Goal: Register for event/course

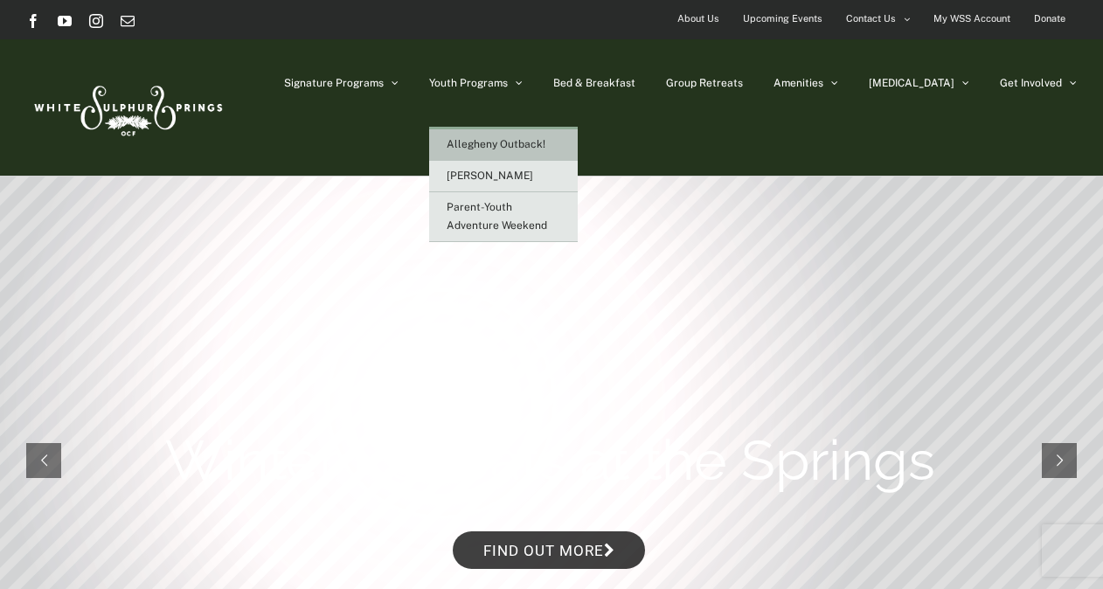
click at [531, 138] on span "Allegheny Outback!" at bounding box center [496, 144] width 99 height 12
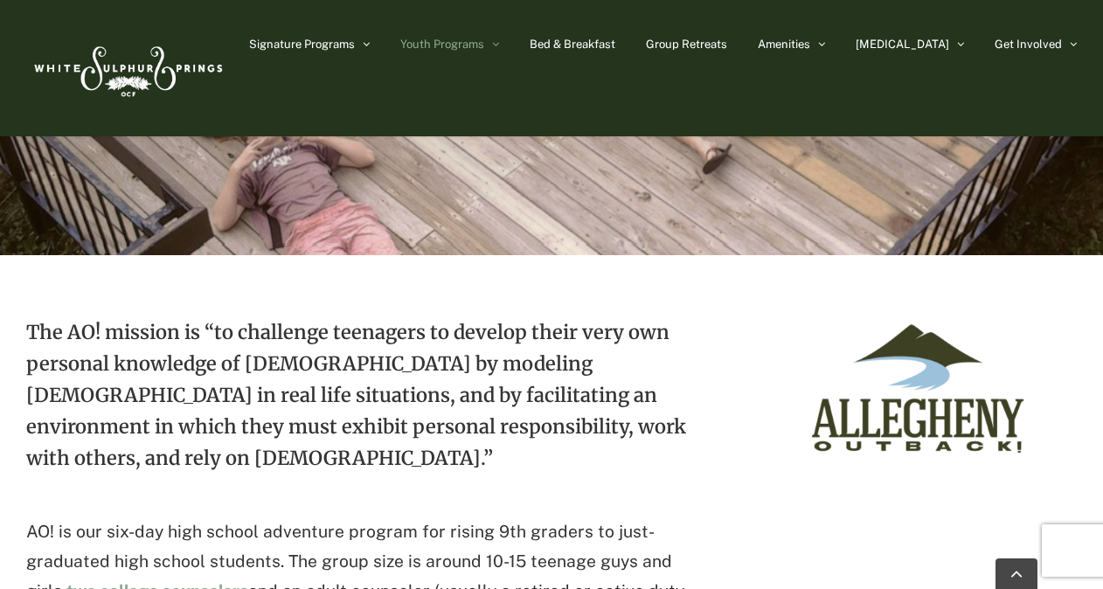
scroll to position [416, 0]
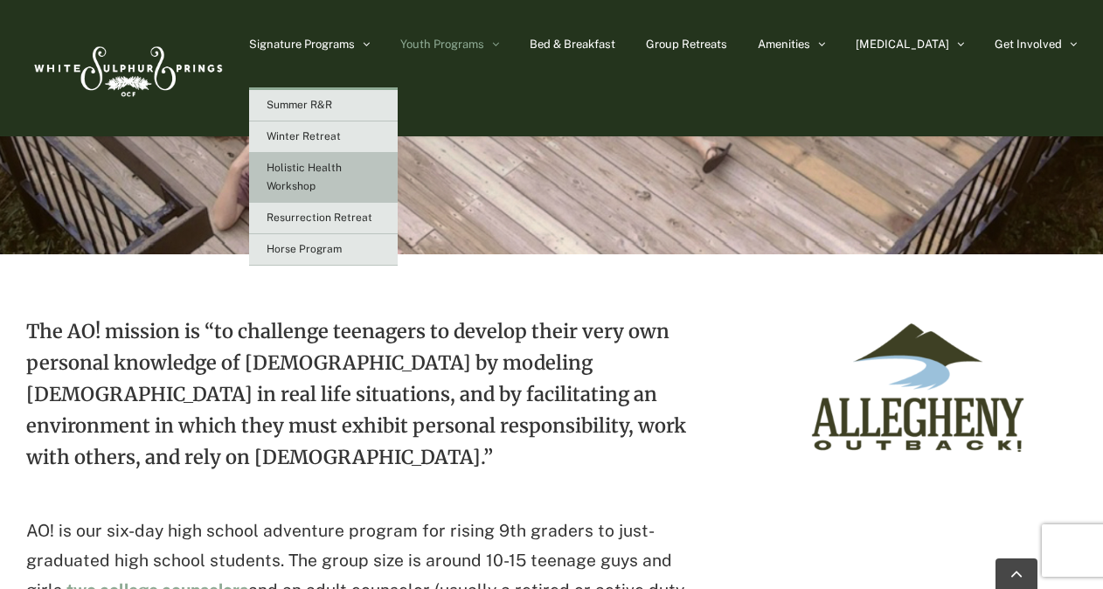
click at [342, 170] on span "Holistic Health Workshop" at bounding box center [304, 177] width 75 height 31
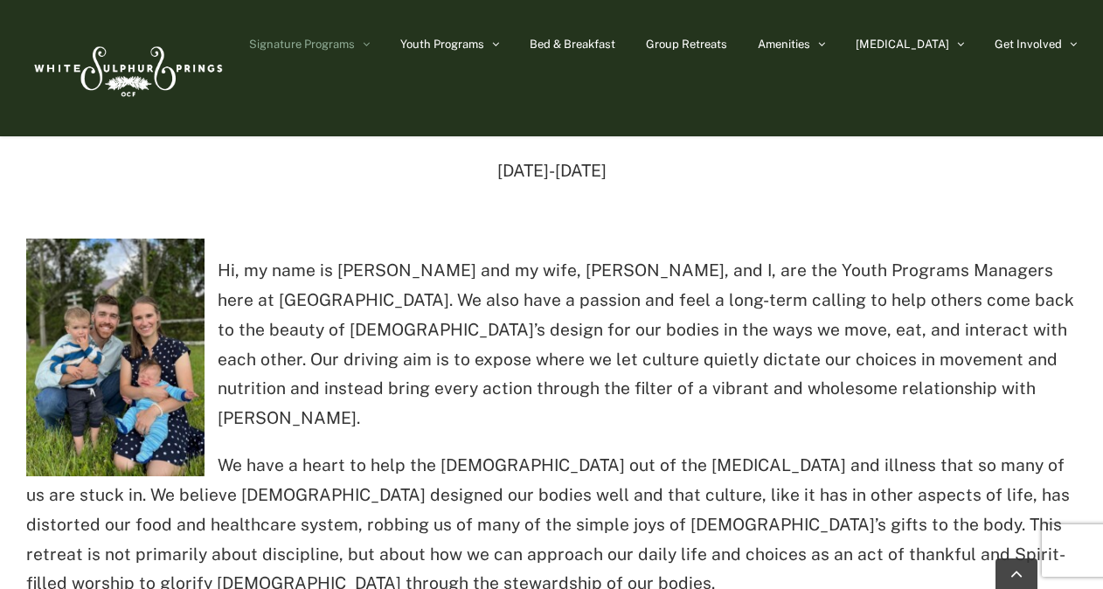
scroll to position [637, 0]
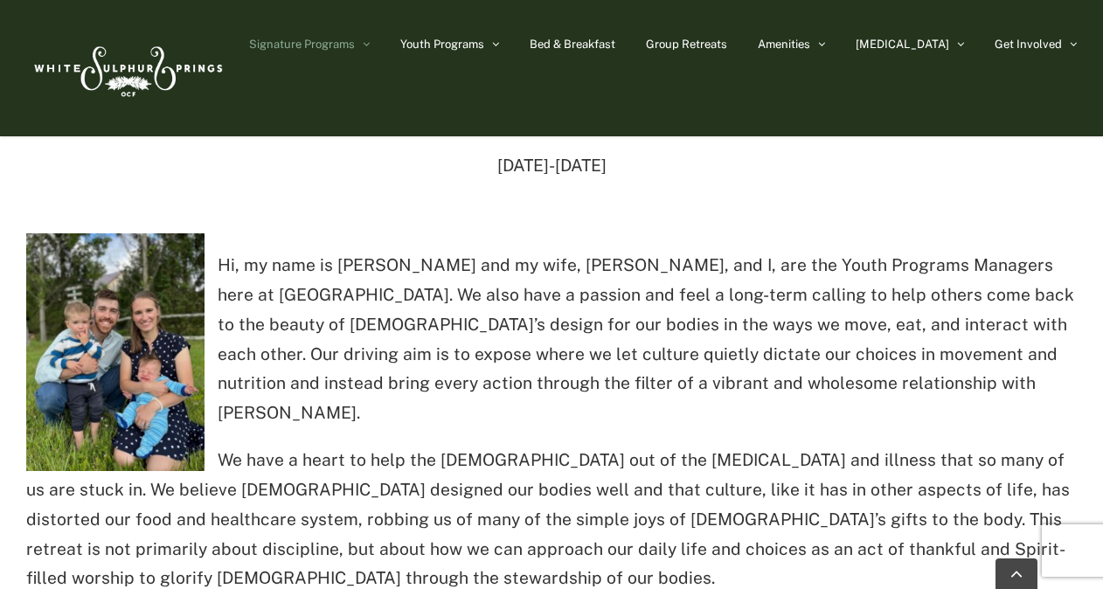
click at [369, 170] on p "OCT 17-19" at bounding box center [551, 166] width 1051 height 30
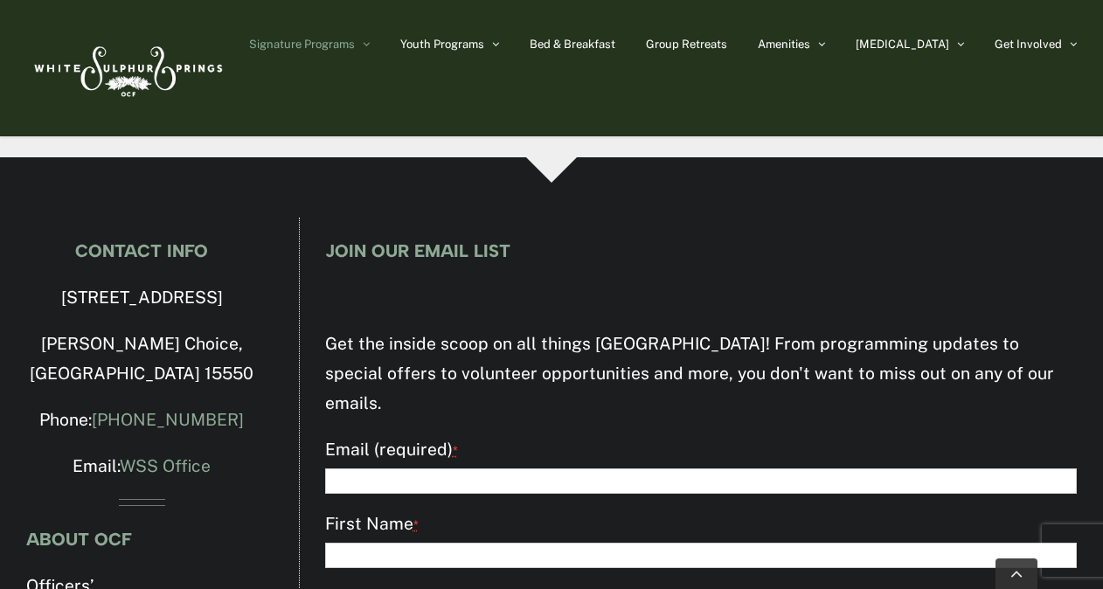
scroll to position [3250, 0]
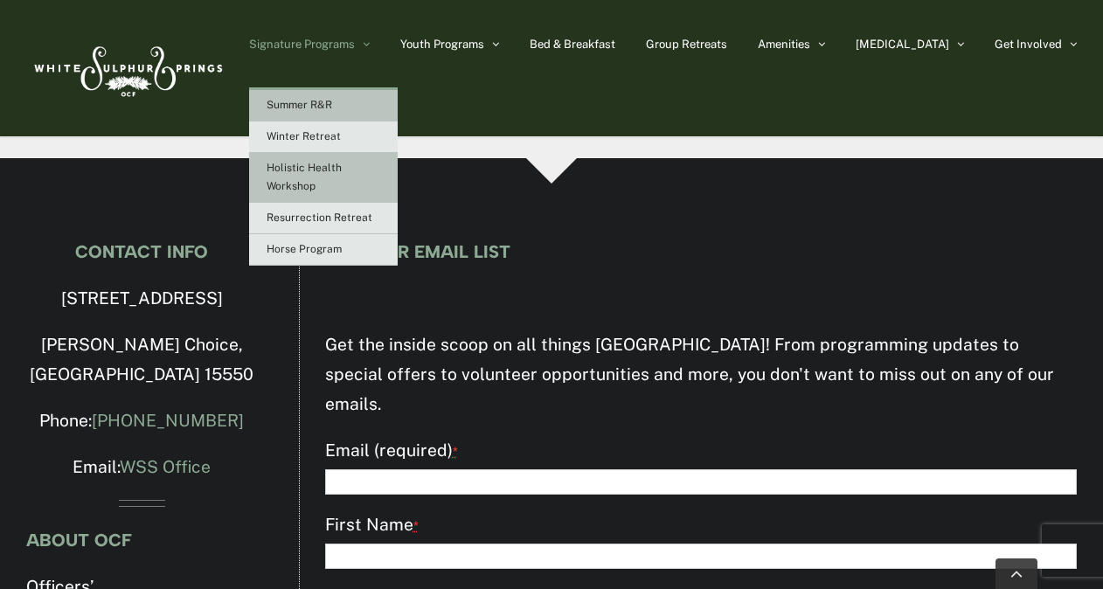
click at [332, 105] on span "Summer R&R" at bounding box center [300, 105] width 66 height 12
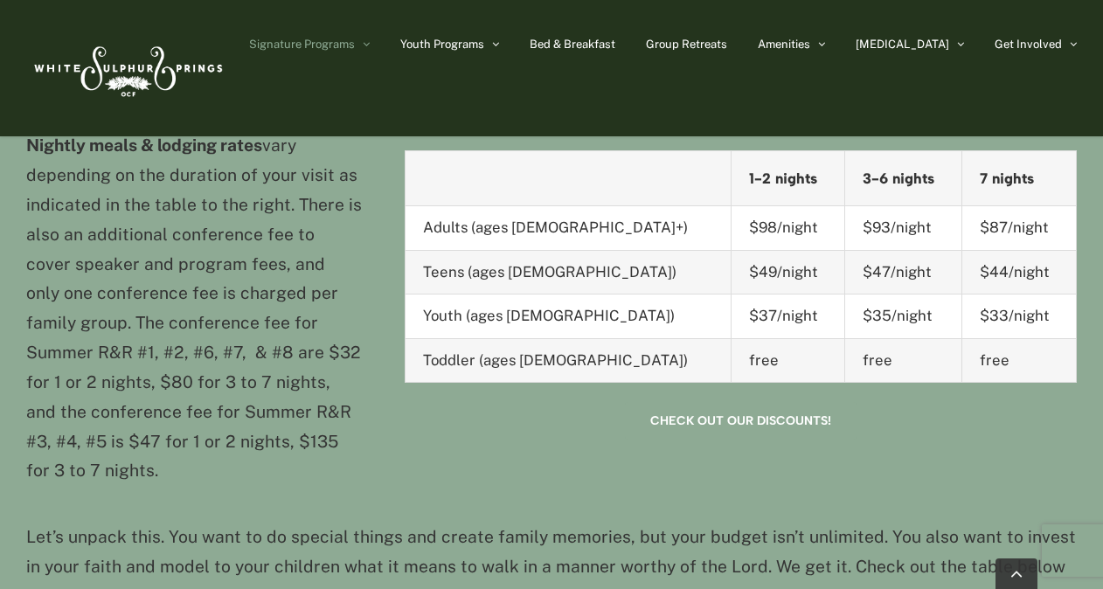
scroll to position [1586, 0]
click at [703, 405] on link "Check out our discounts!" at bounding box center [741, 420] width 232 height 38
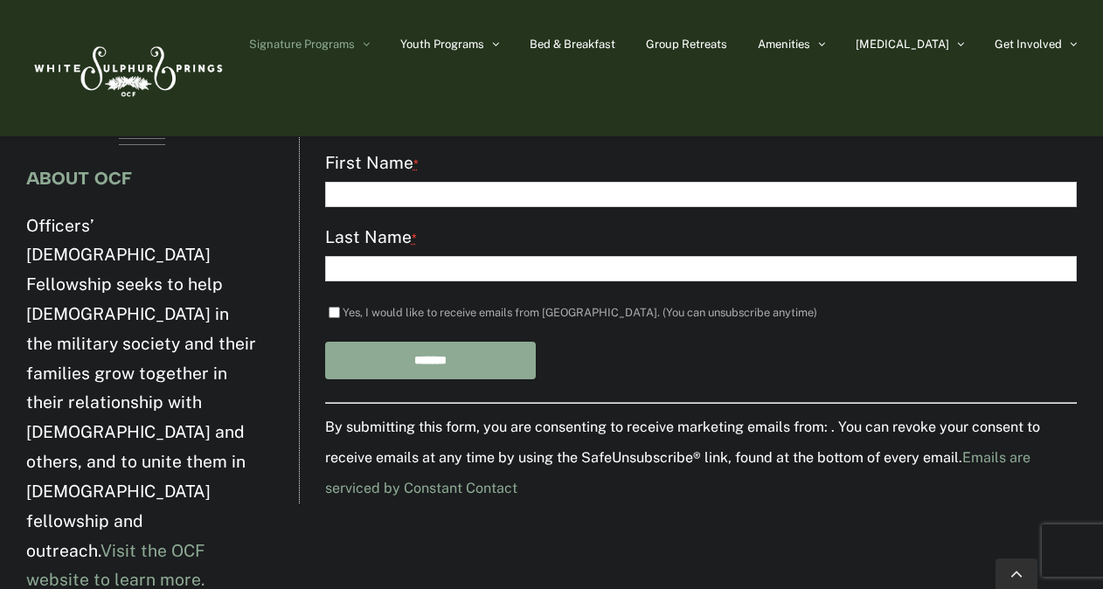
scroll to position [5052, 0]
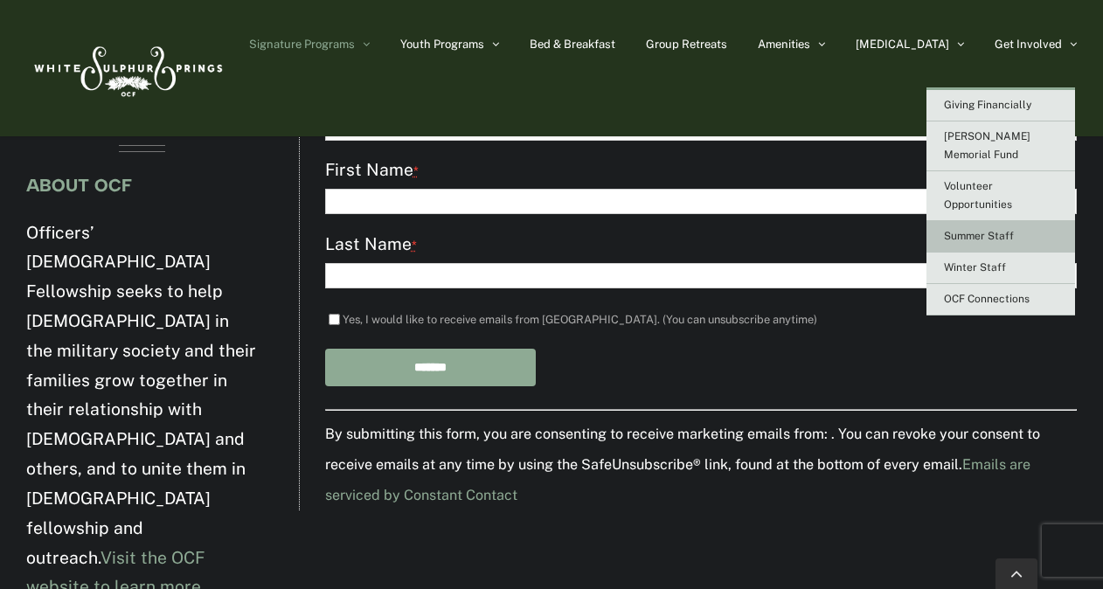
click at [985, 230] on span "Summer Staff" at bounding box center [979, 236] width 70 height 12
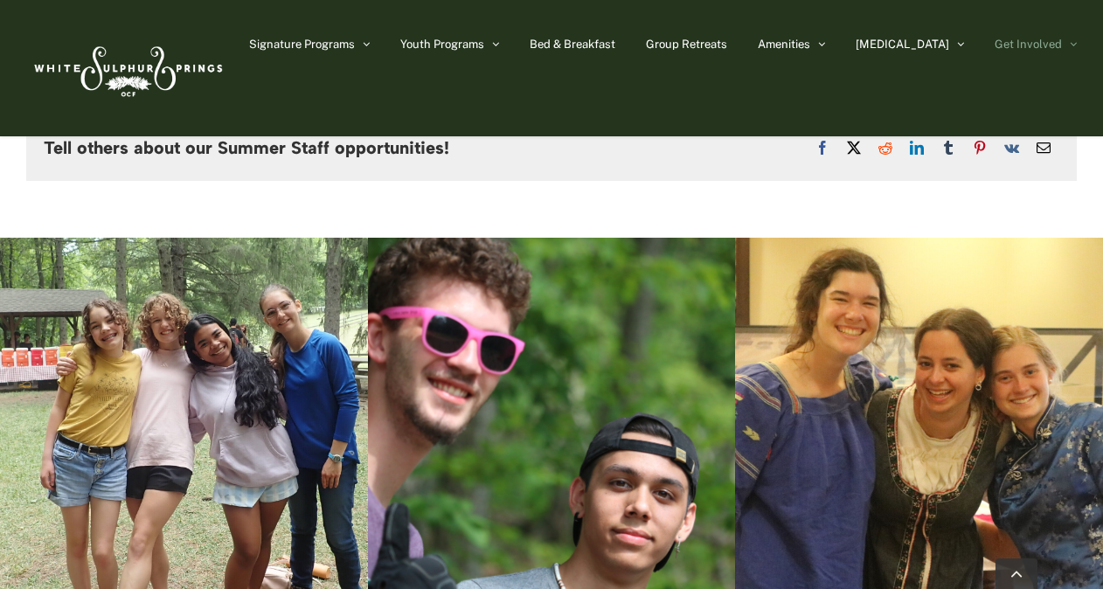
scroll to position [5004, 0]
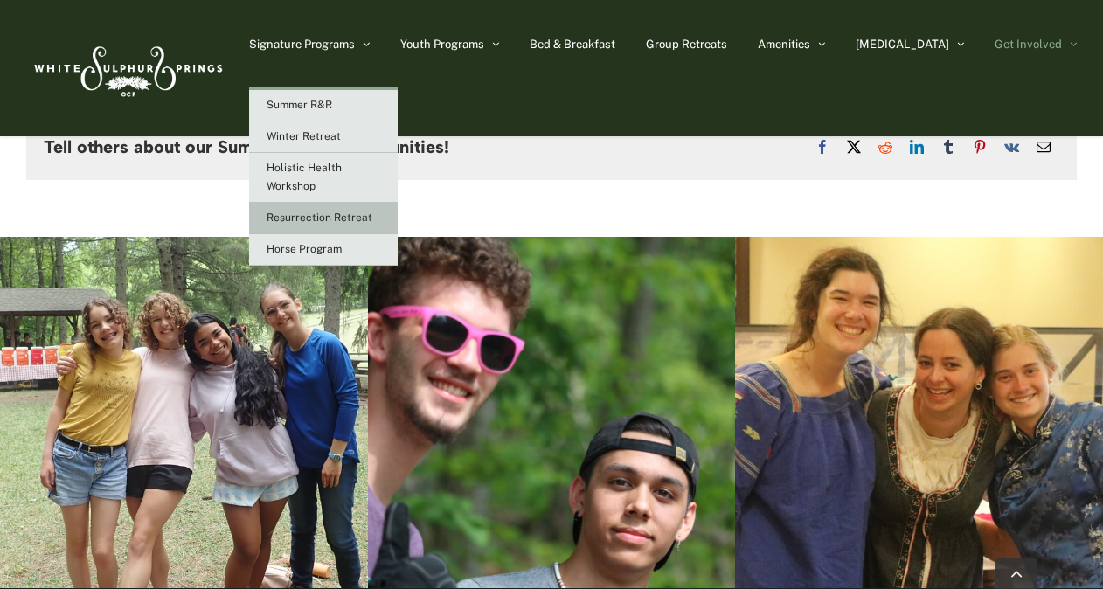
click at [372, 213] on span "Resurrection Retreat" at bounding box center [320, 218] width 106 height 12
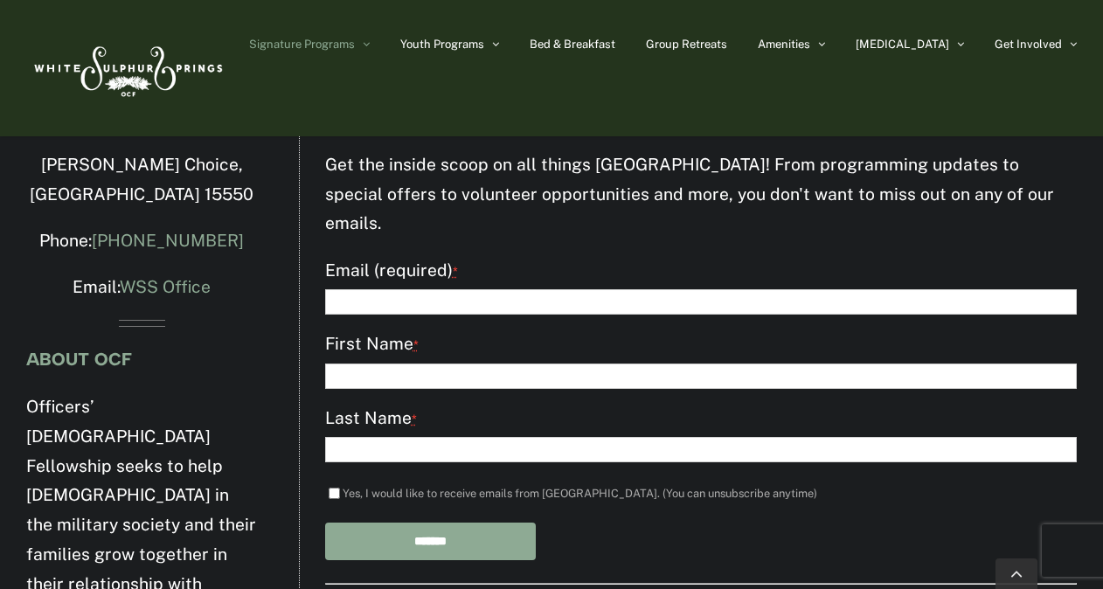
scroll to position [2394, 0]
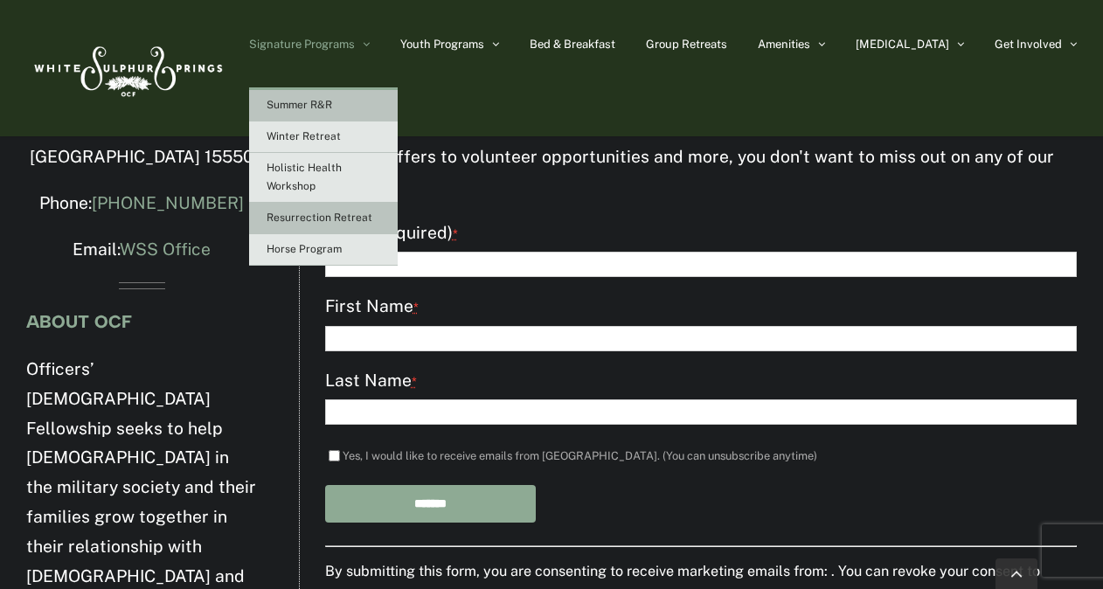
click at [332, 105] on span "Summer R&R" at bounding box center [300, 105] width 66 height 12
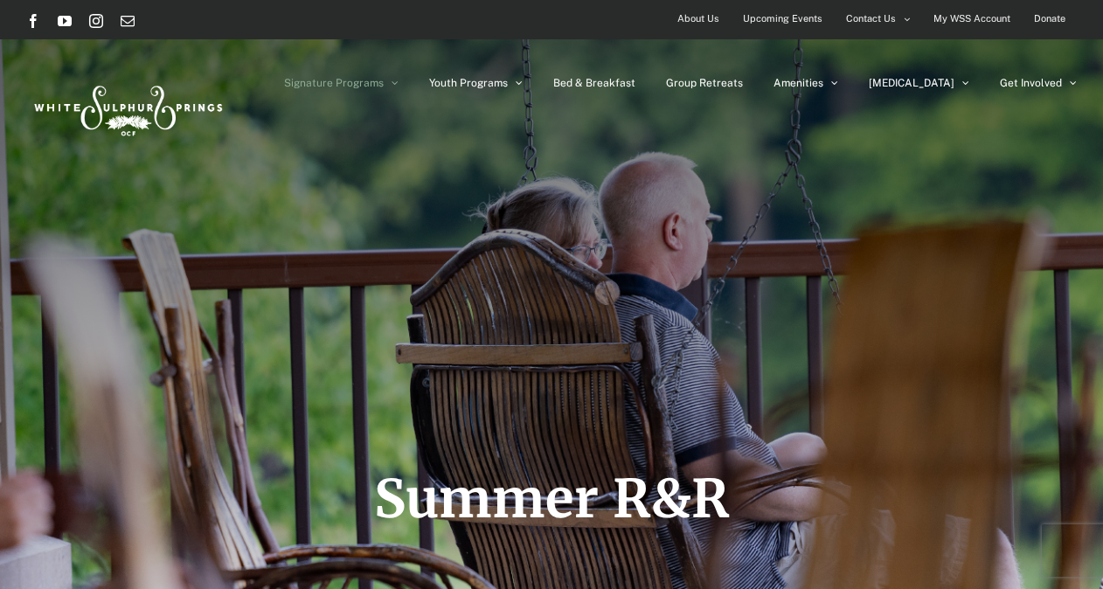
click at [759, 24] on span "Upcoming Events" at bounding box center [783, 18] width 80 height 25
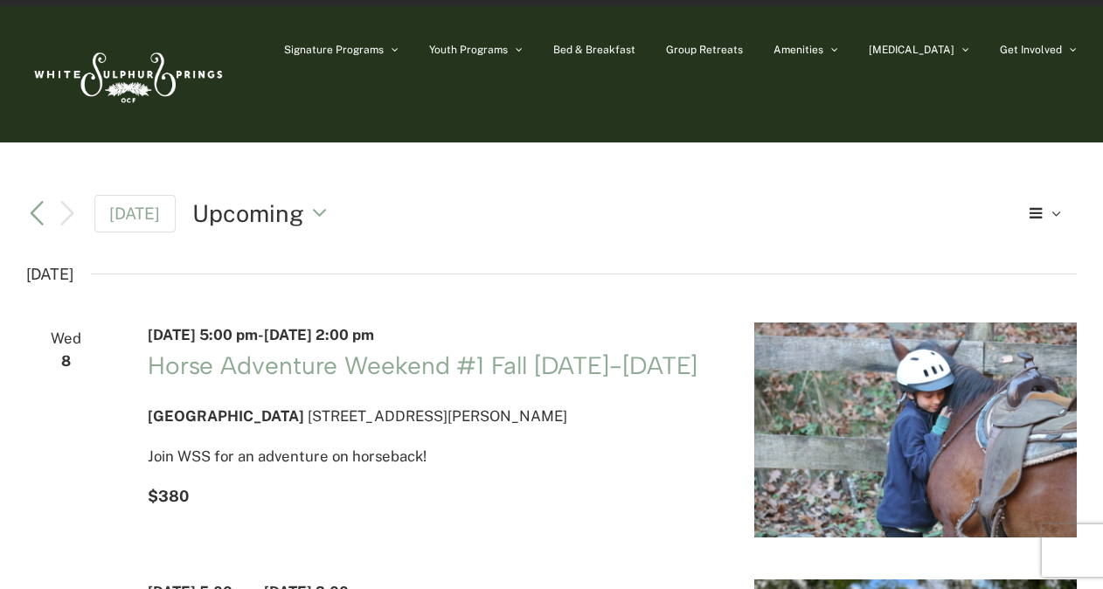
scroll to position [17, 0]
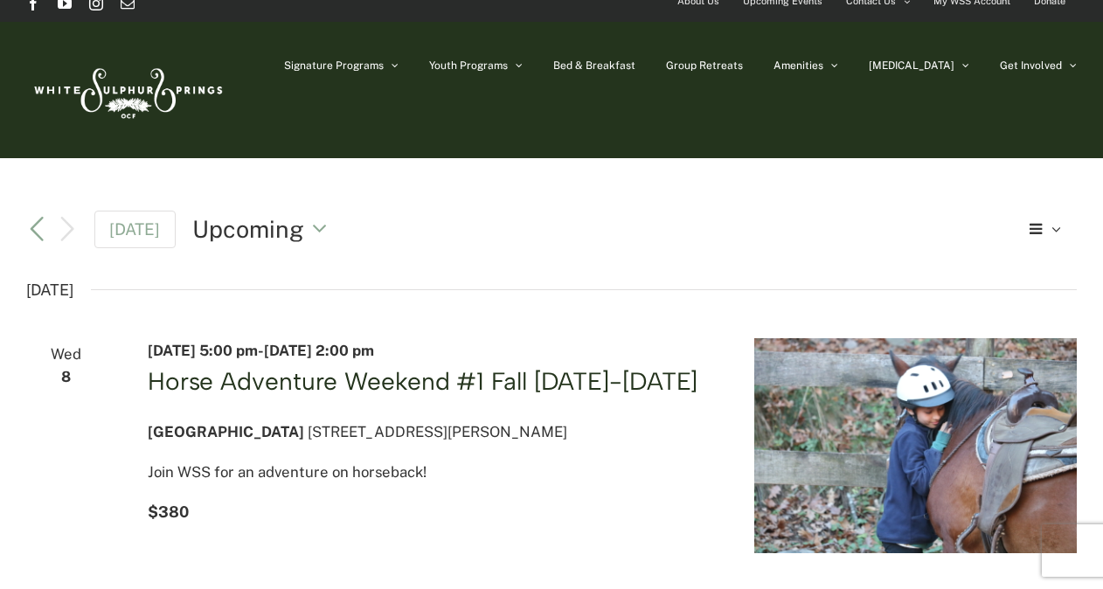
click at [226, 371] on link "Horse Adventure Weekend #1 Fall [DATE]-[DATE]" at bounding box center [423, 381] width 551 height 30
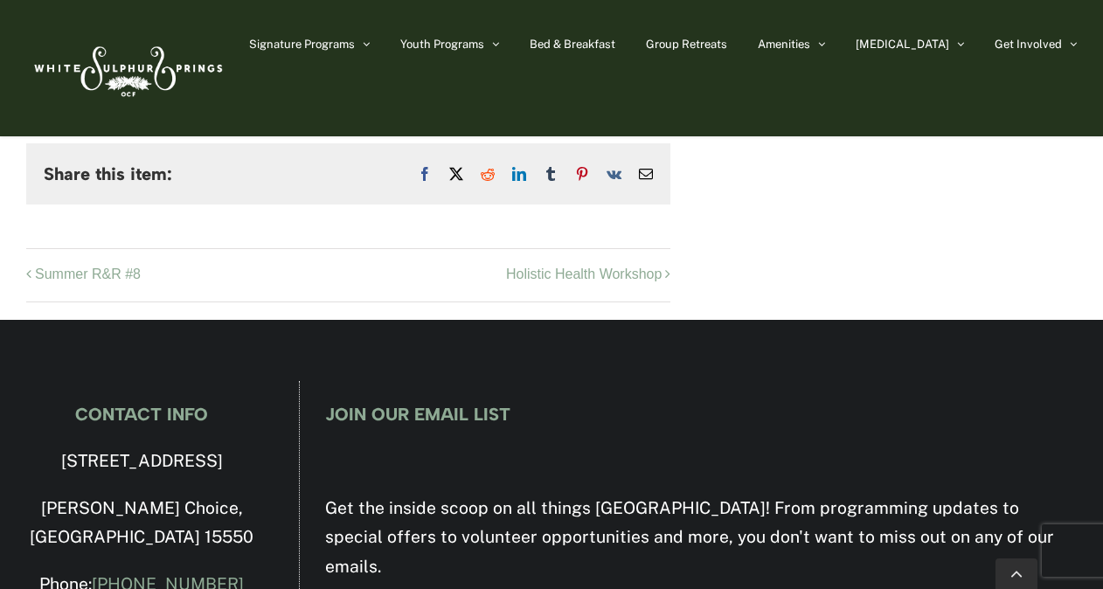
scroll to position [2105, 0]
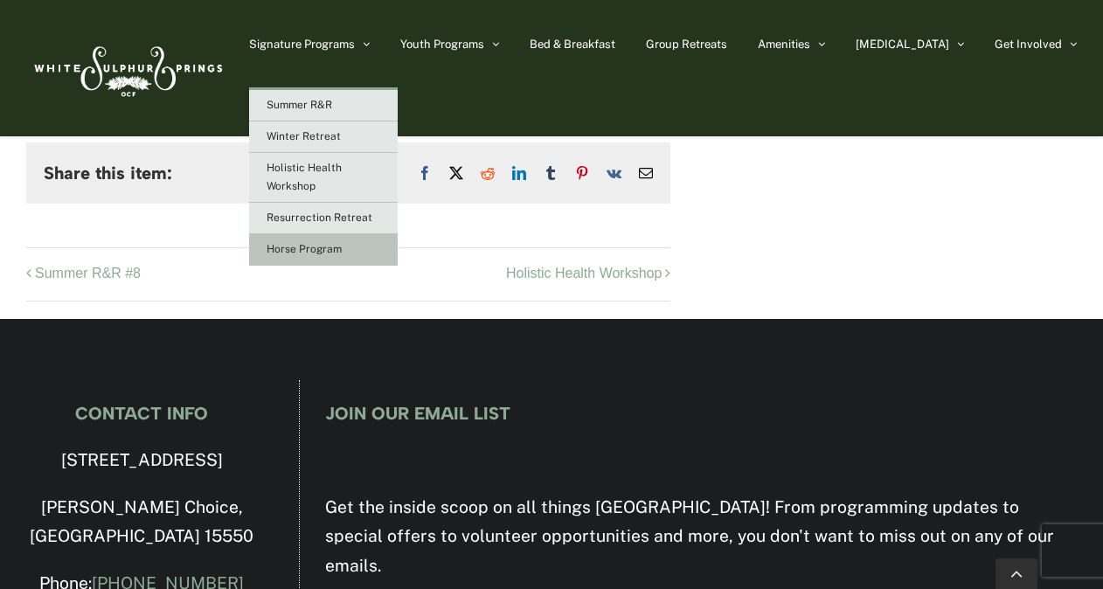
click at [342, 249] on span "Horse Program" at bounding box center [304, 249] width 75 height 12
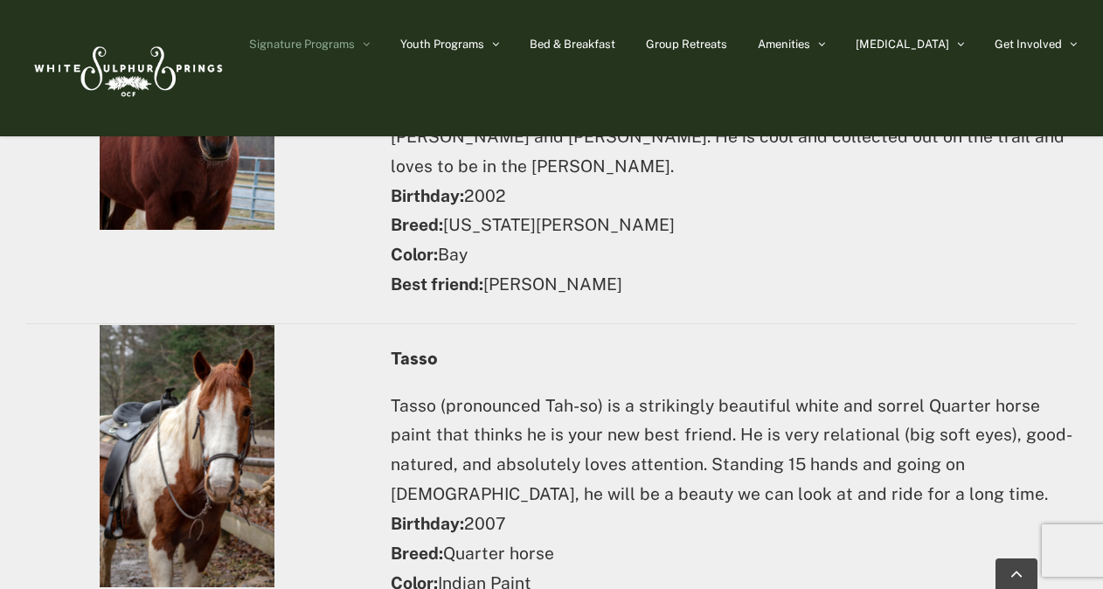
scroll to position [7094, 0]
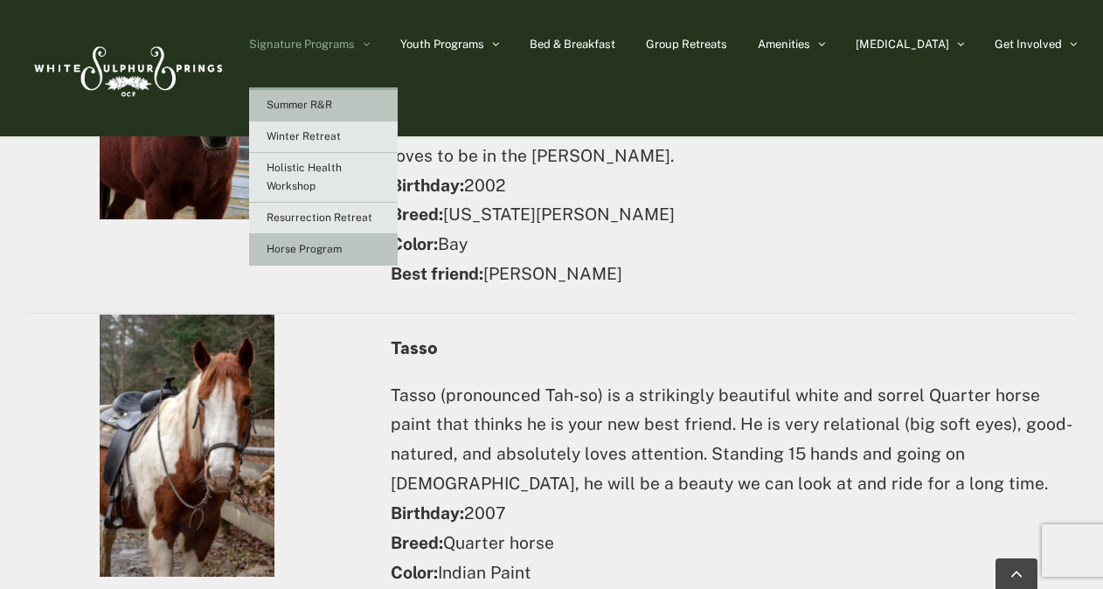
click at [332, 108] on span "Summer R&R" at bounding box center [300, 105] width 66 height 12
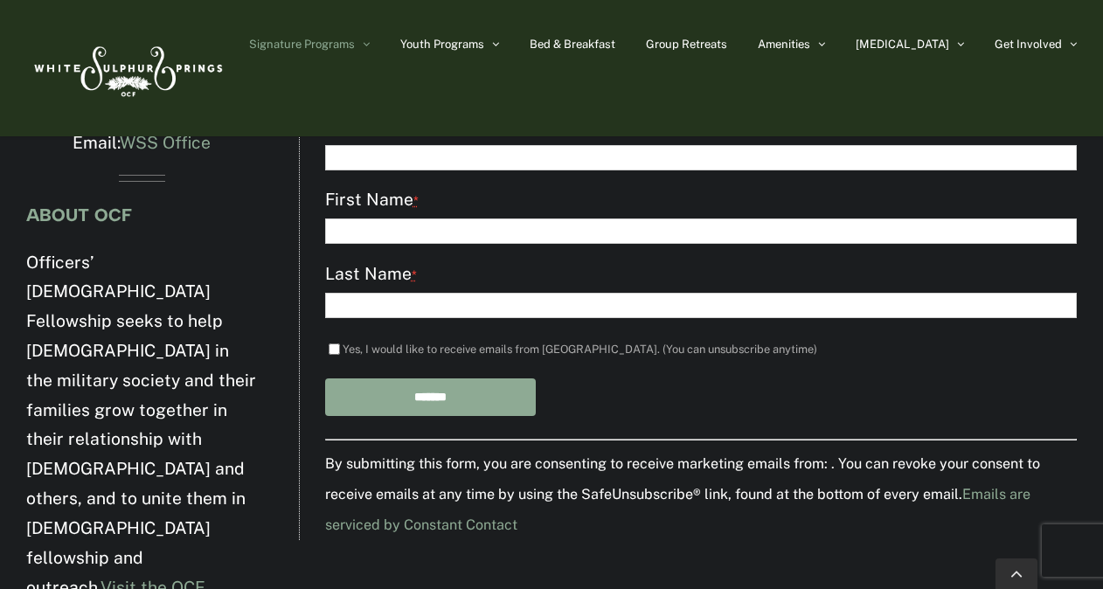
scroll to position [5082, 0]
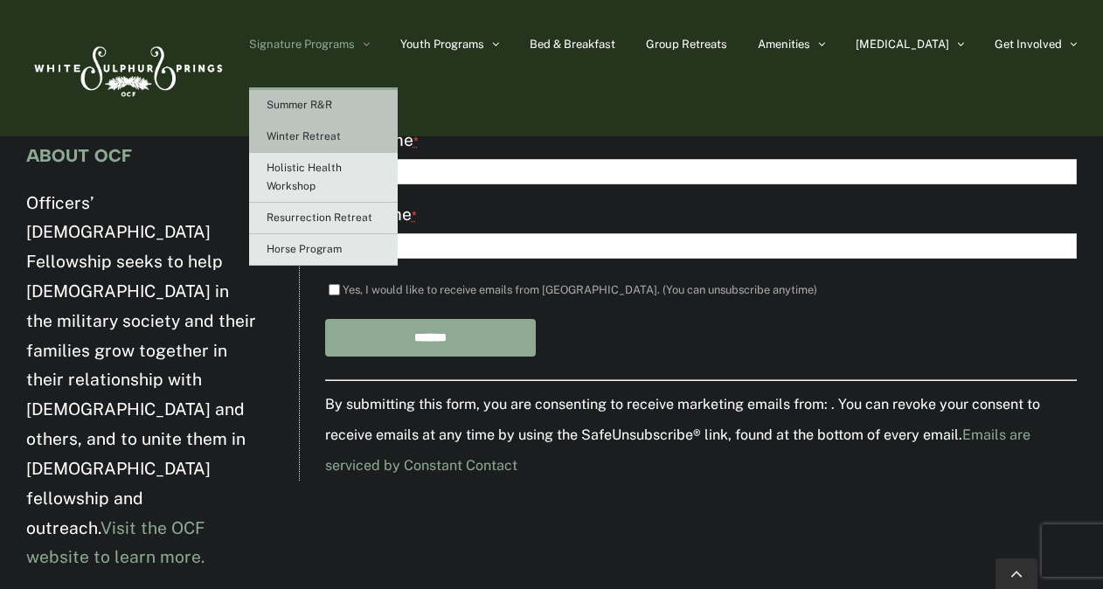
click at [379, 124] on link "Winter Retreat" at bounding box center [323, 136] width 149 height 31
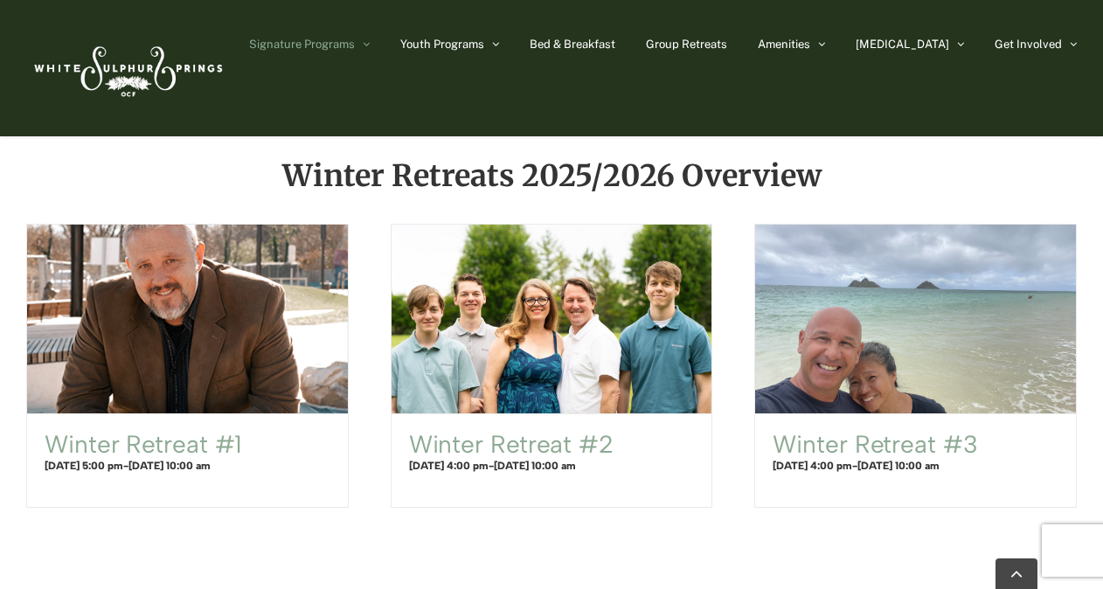
scroll to position [1042, 0]
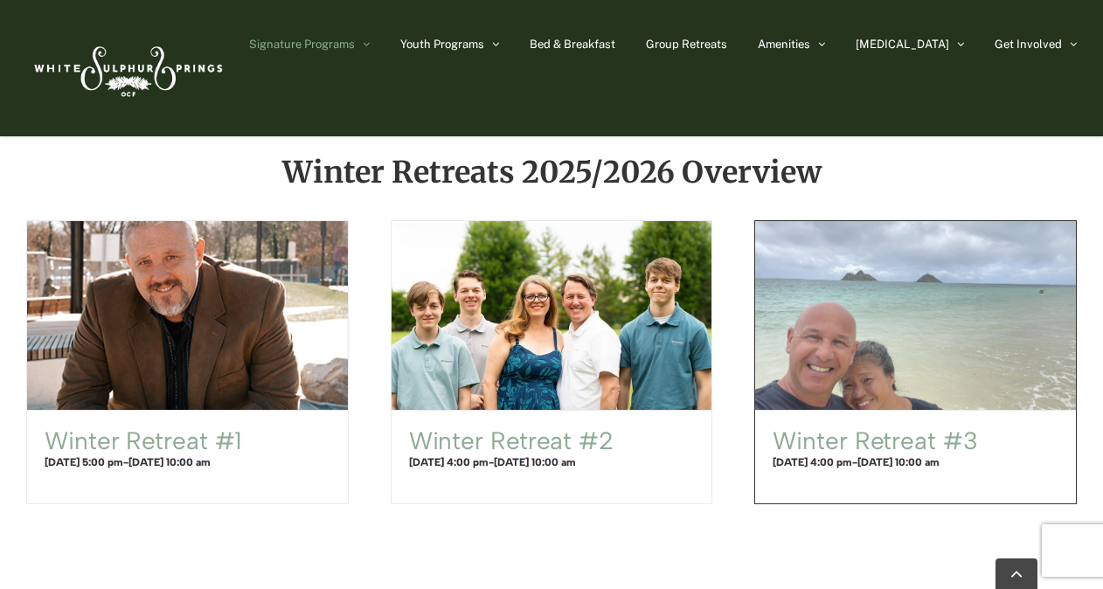
click at [852, 370] on span "Winter Retreat #3" at bounding box center [915, 316] width 352 height 208
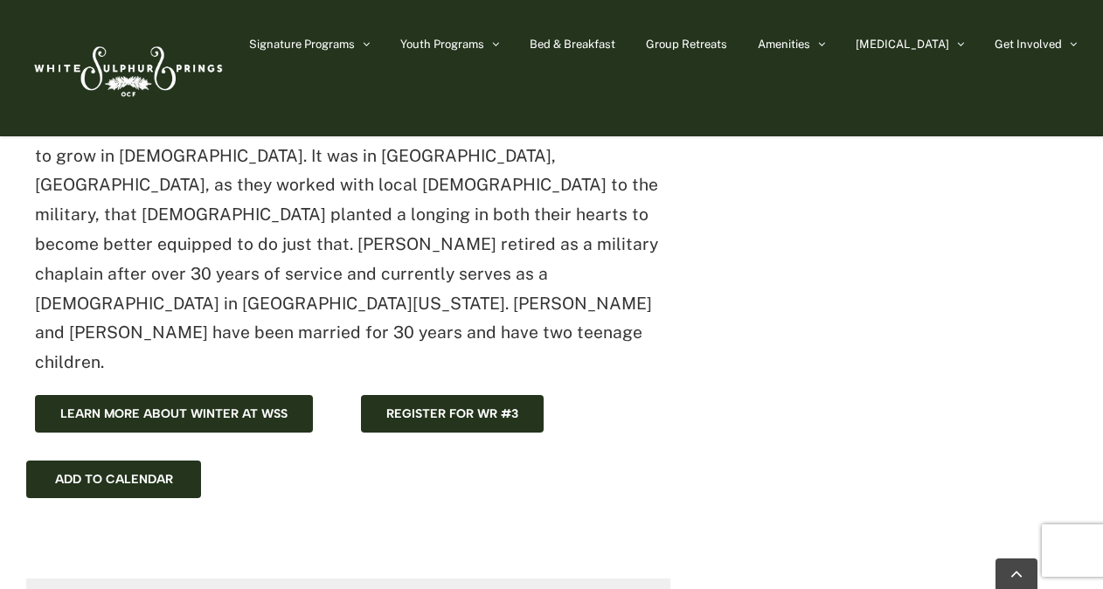
scroll to position [917, 0]
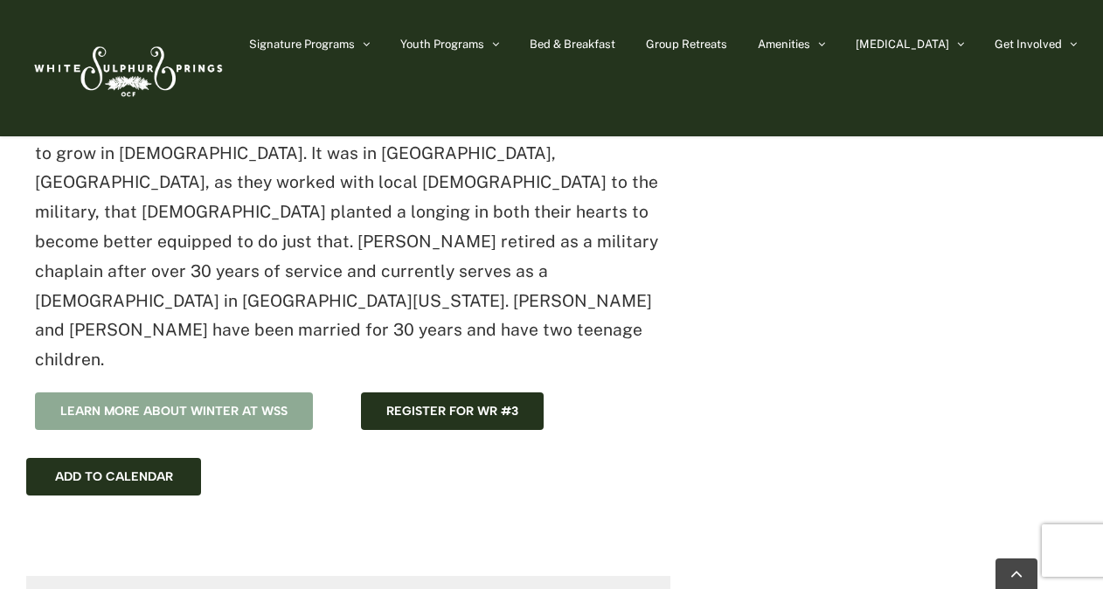
click at [308, 392] on link "Learn more about winter at WSS" at bounding box center [174, 411] width 278 height 38
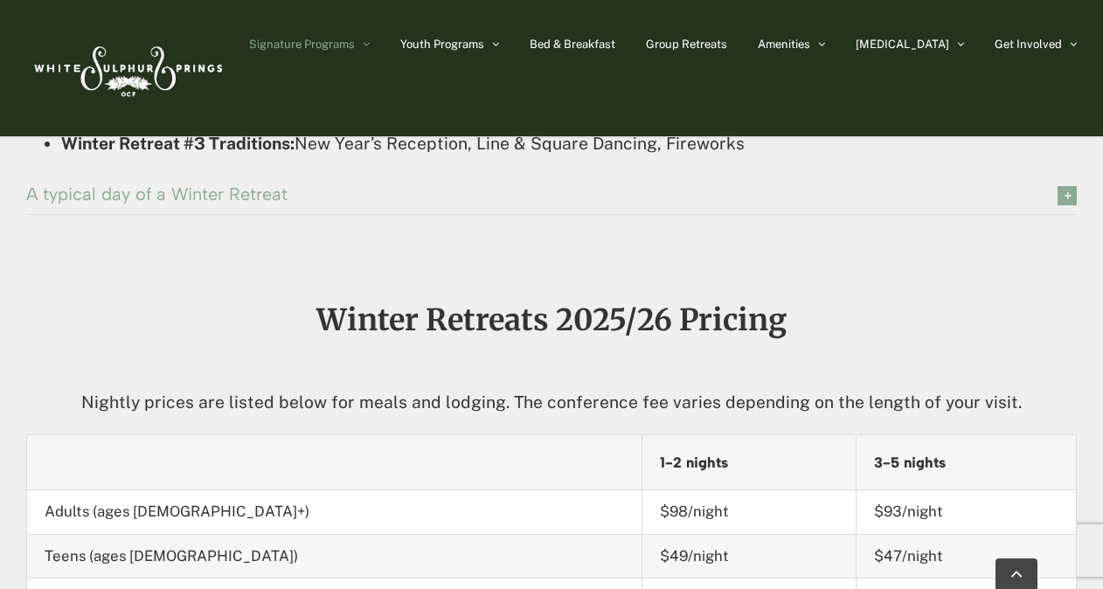
scroll to position [2067, 0]
click at [226, 201] on span "A typical day of a Winter Retreat" at bounding box center [528, 194] width 1004 height 19
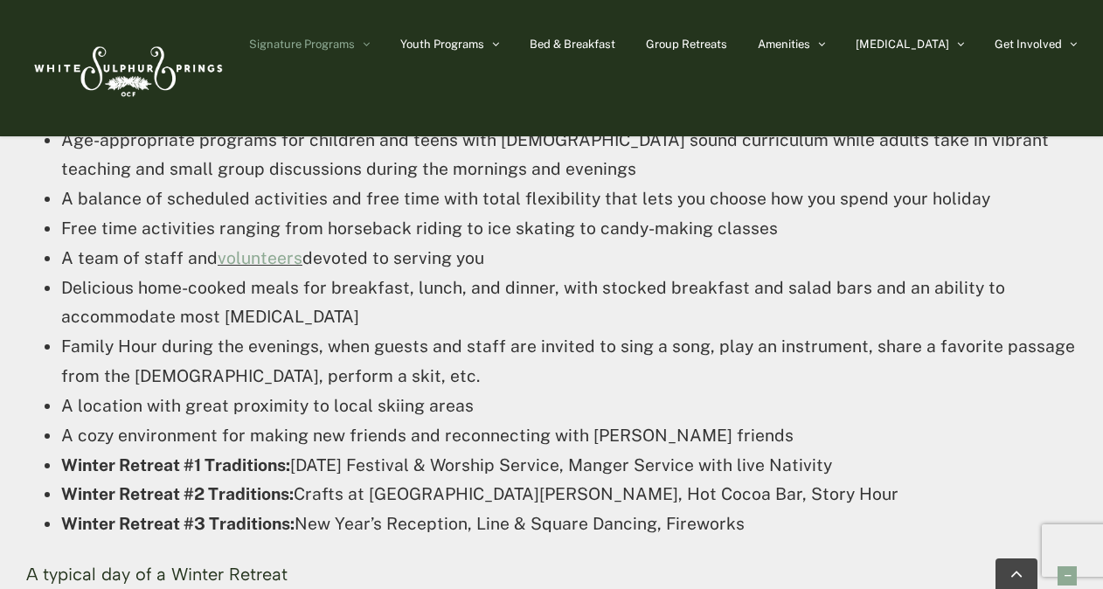
scroll to position [1684, 0]
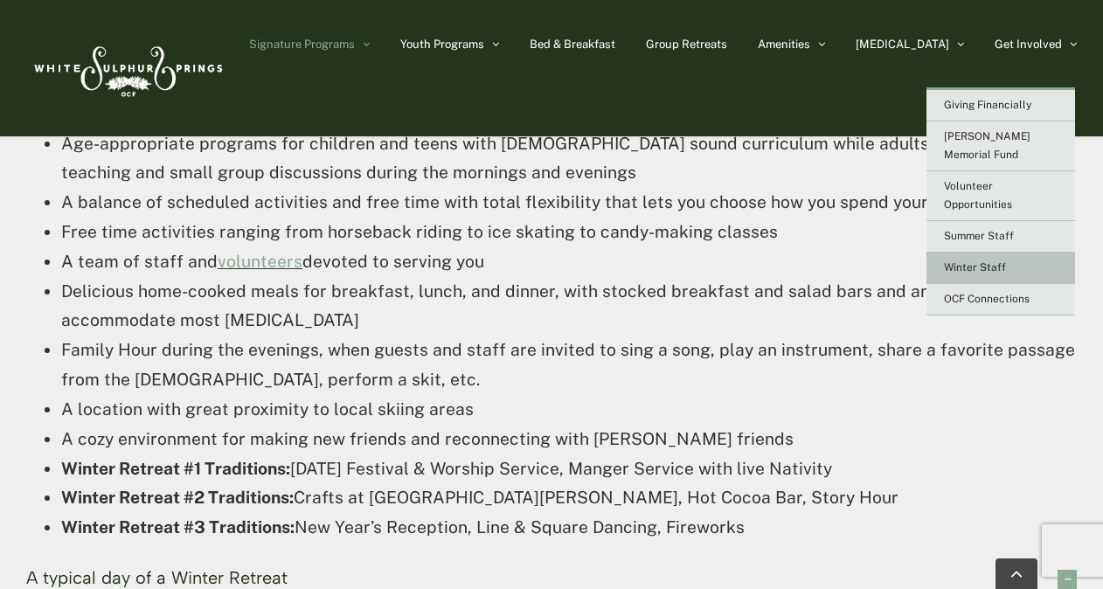
click at [972, 253] on link "Winter Staff" at bounding box center [1000, 268] width 149 height 31
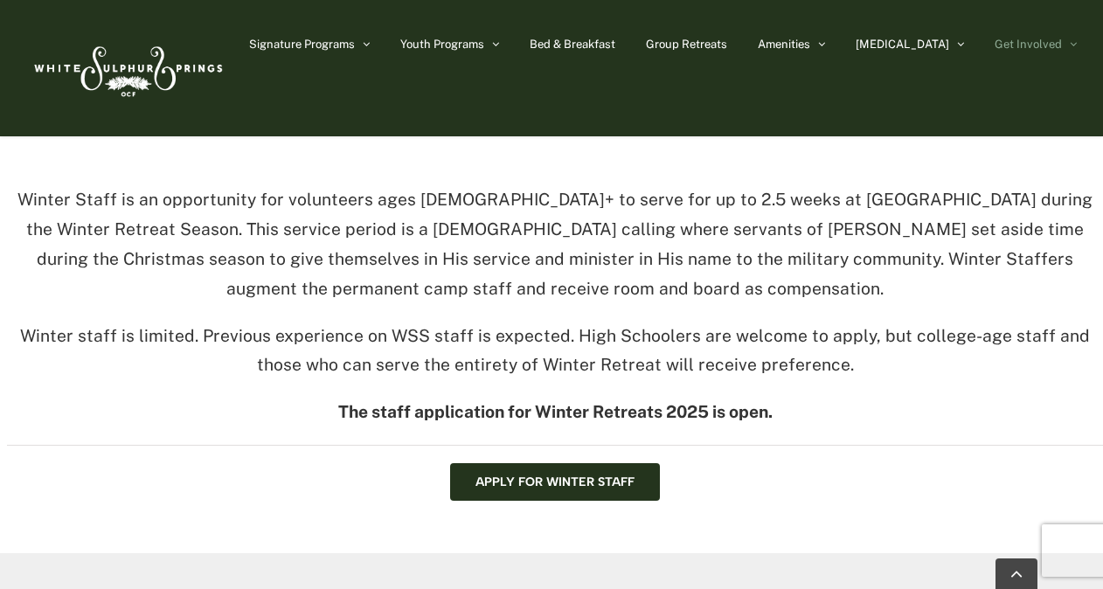
scroll to position [535, 0]
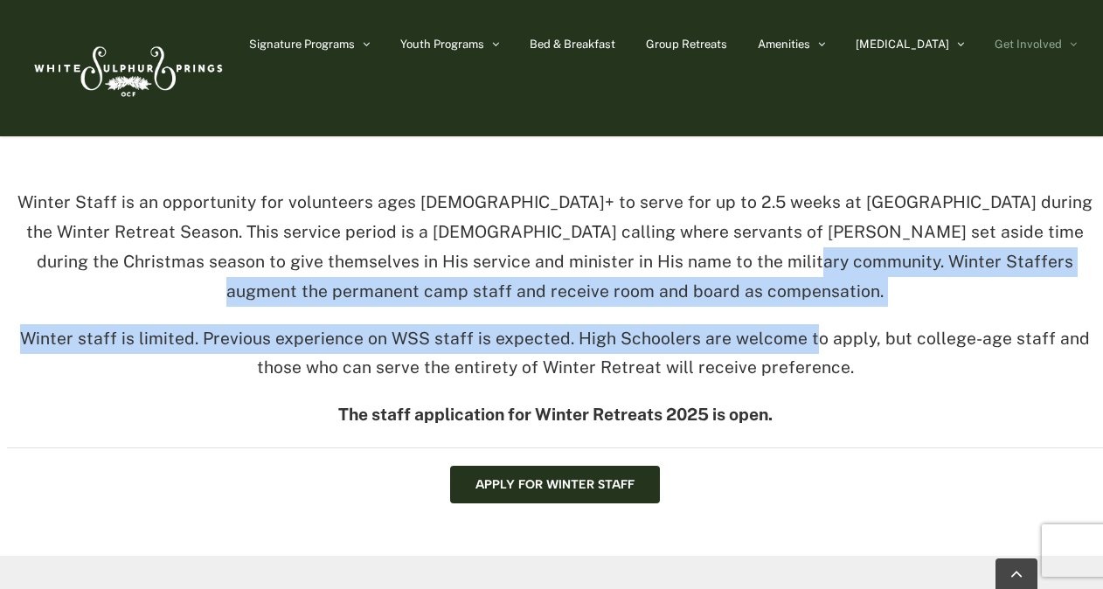
drag, startPoint x: 690, startPoint y: 260, endPoint x: 787, endPoint y: 342, distance: 125.9
click at [787, 342] on div "Winter Staff is an opportunity for volunteers ages [DEMOGRAPHIC_DATA]+ to serve…" at bounding box center [555, 318] width 1096 height 260
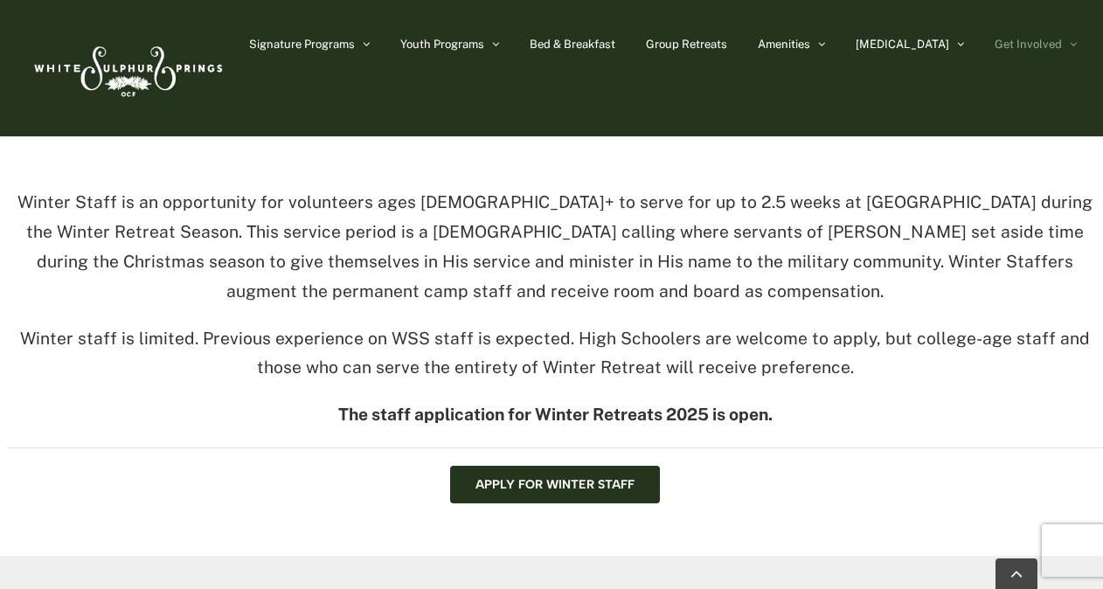
drag, startPoint x: 787, startPoint y: 342, endPoint x: 807, endPoint y: 392, distance: 53.7
click at [807, 392] on div "Winter Staff is an opportunity for volunteers ages [DEMOGRAPHIC_DATA]+ to serve…" at bounding box center [555, 318] width 1096 height 260
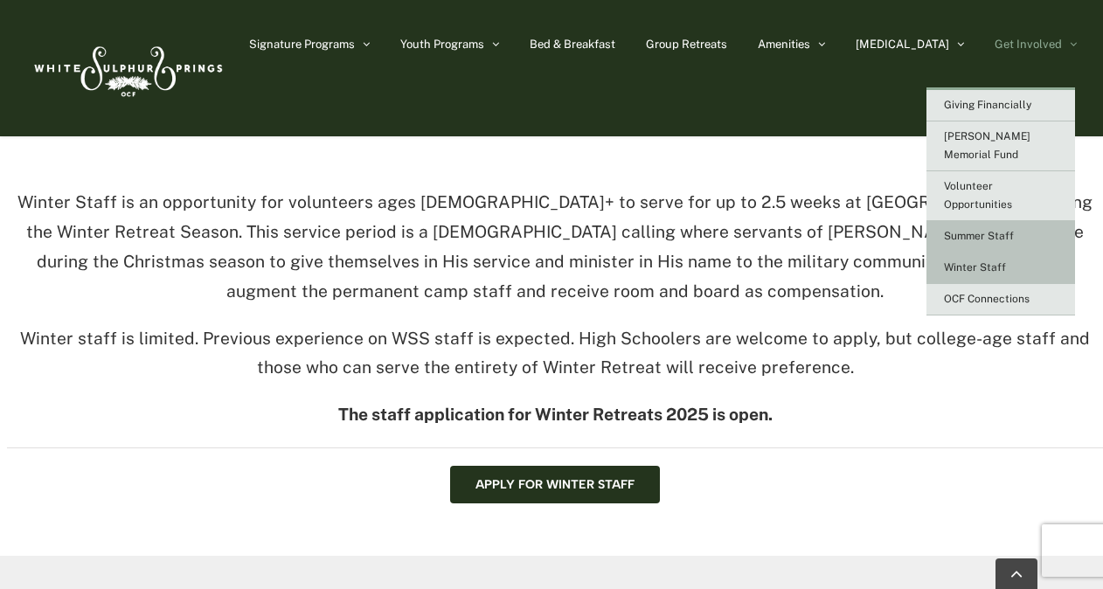
click at [976, 230] on span "Summer Staff" at bounding box center [979, 236] width 70 height 12
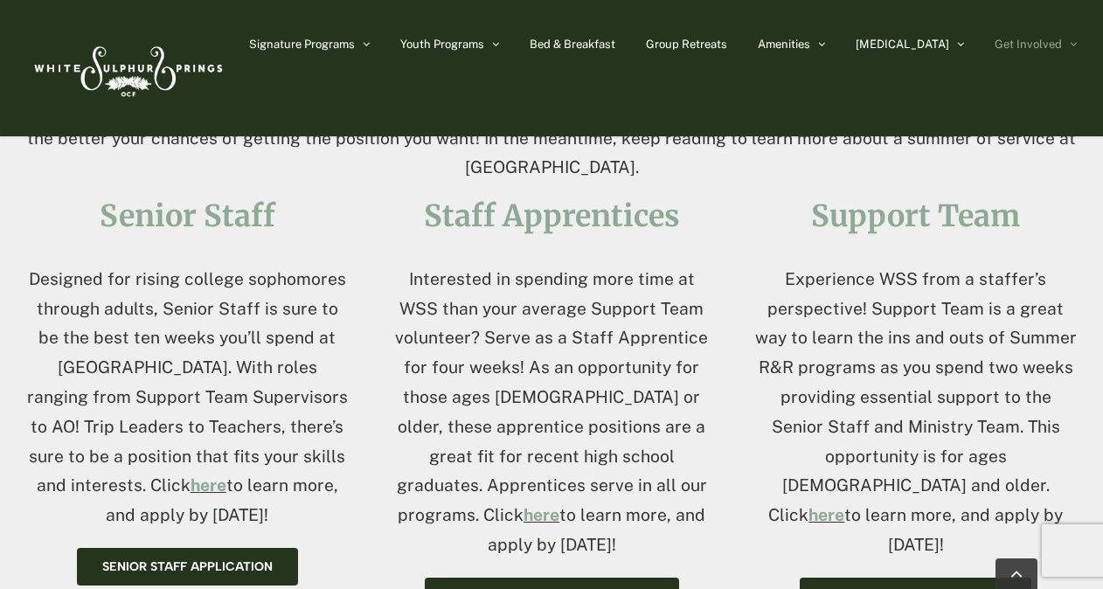
scroll to position [736, 0]
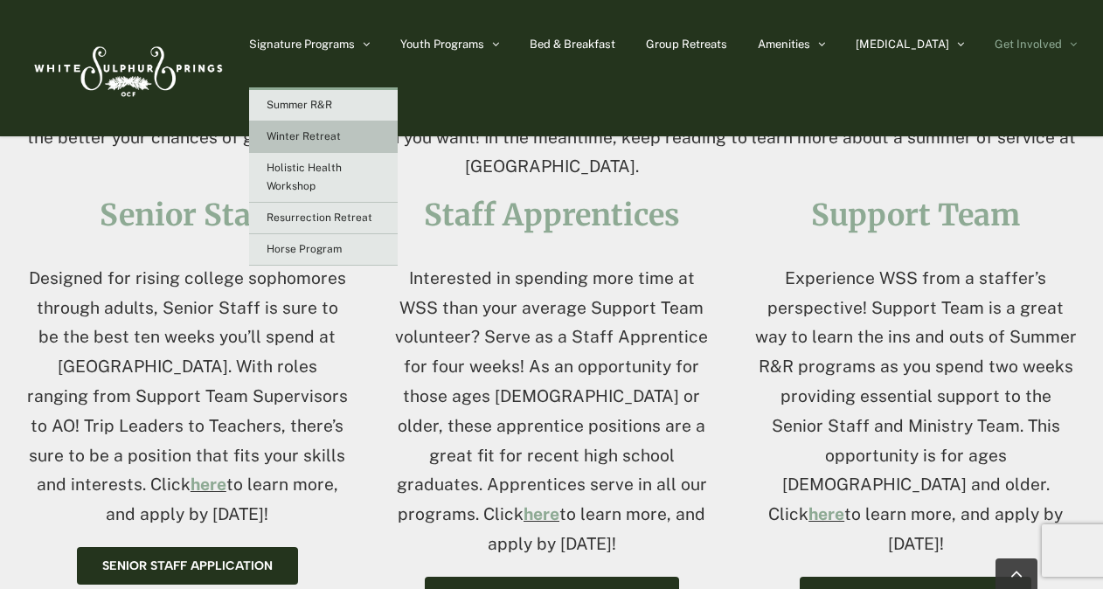
click at [341, 136] on span "Winter Retreat" at bounding box center [304, 136] width 74 height 12
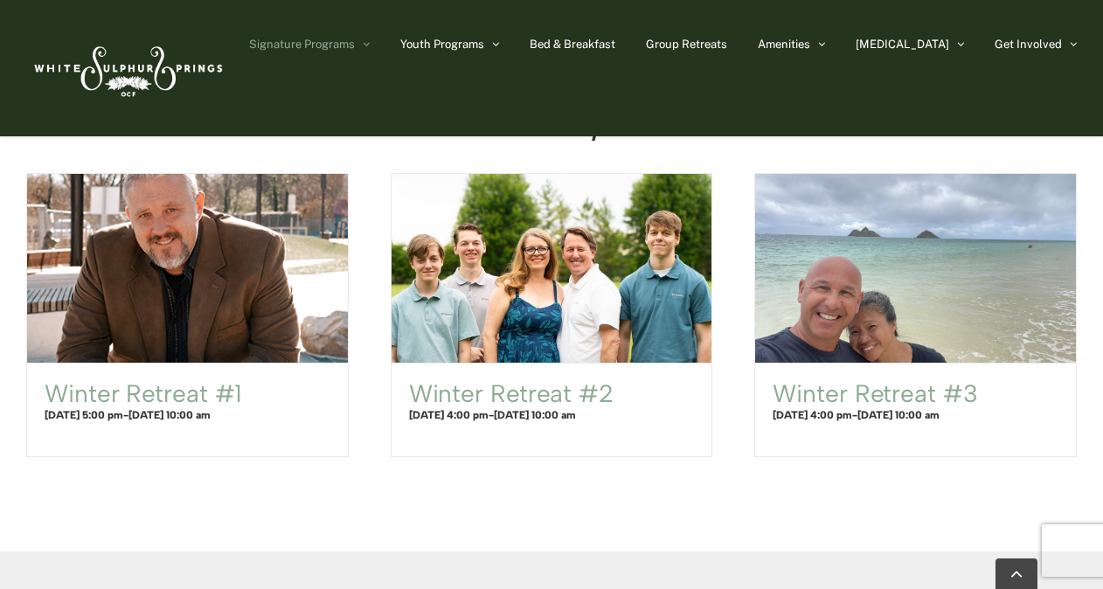
scroll to position [1092, 0]
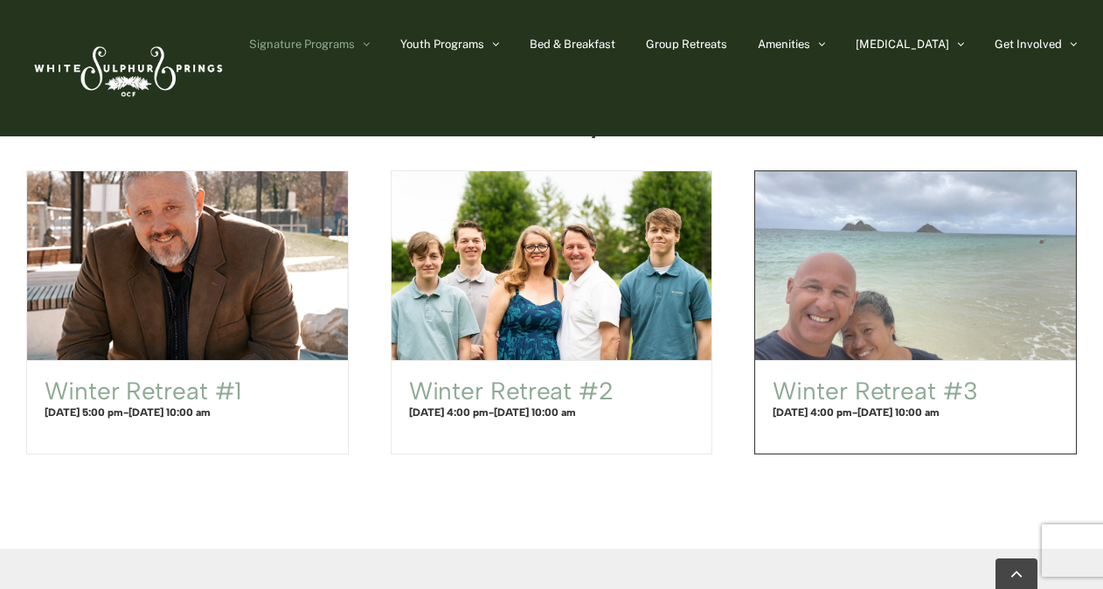
click at [912, 280] on span "Winter Retreat #3" at bounding box center [915, 266] width 352 height 208
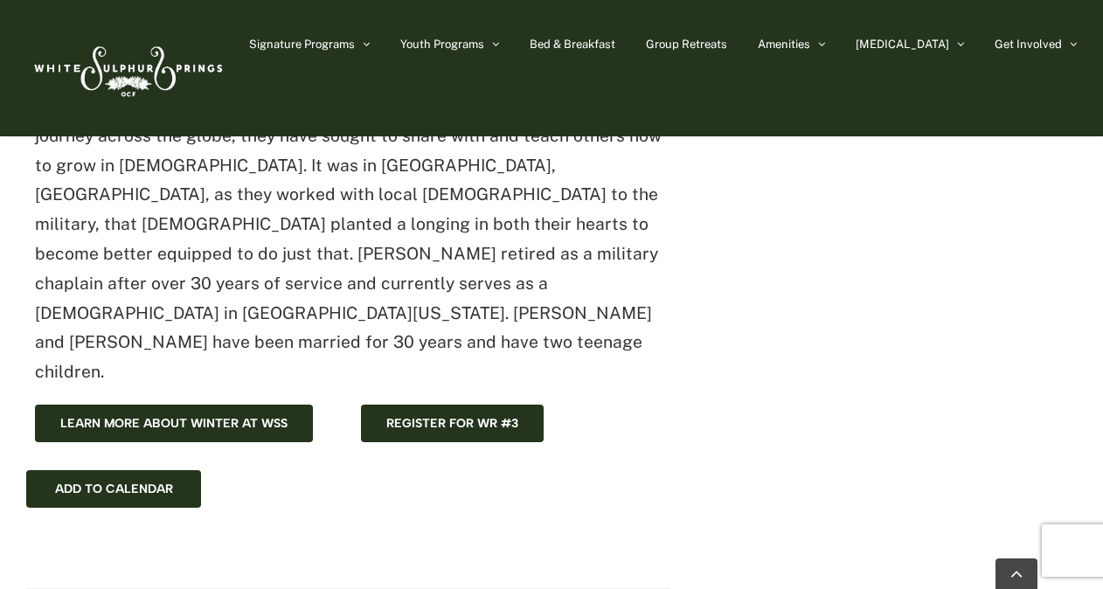
scroll to position [906, 0]
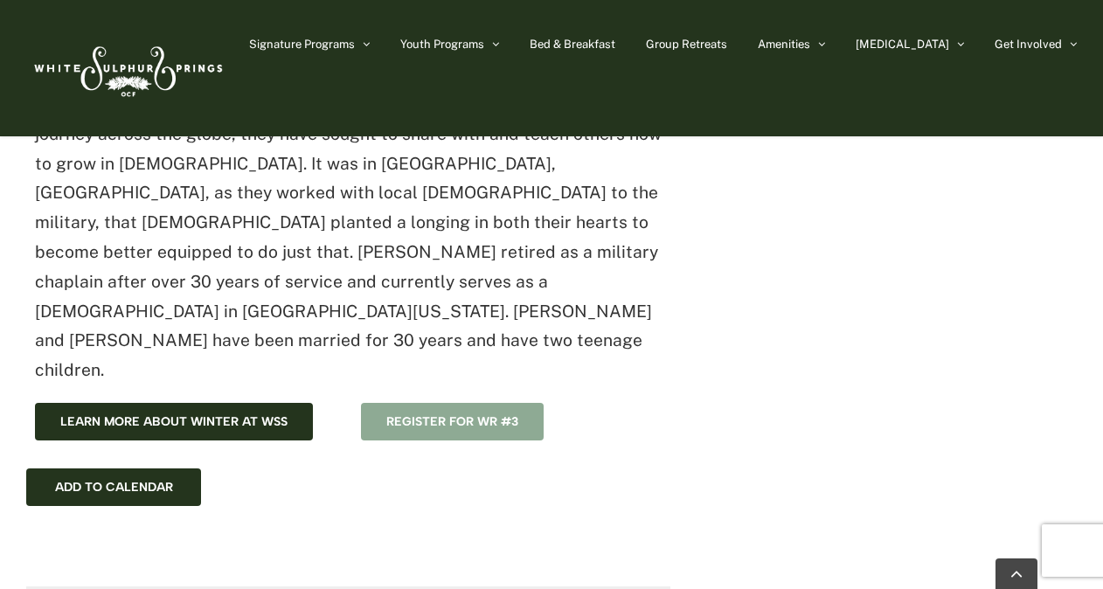
click at [506, 414] on span "Register for WR #3" at bounding box center [452, 421] width 132 height 15
